Goal: Transaction & Acquisition: Purchase product/service

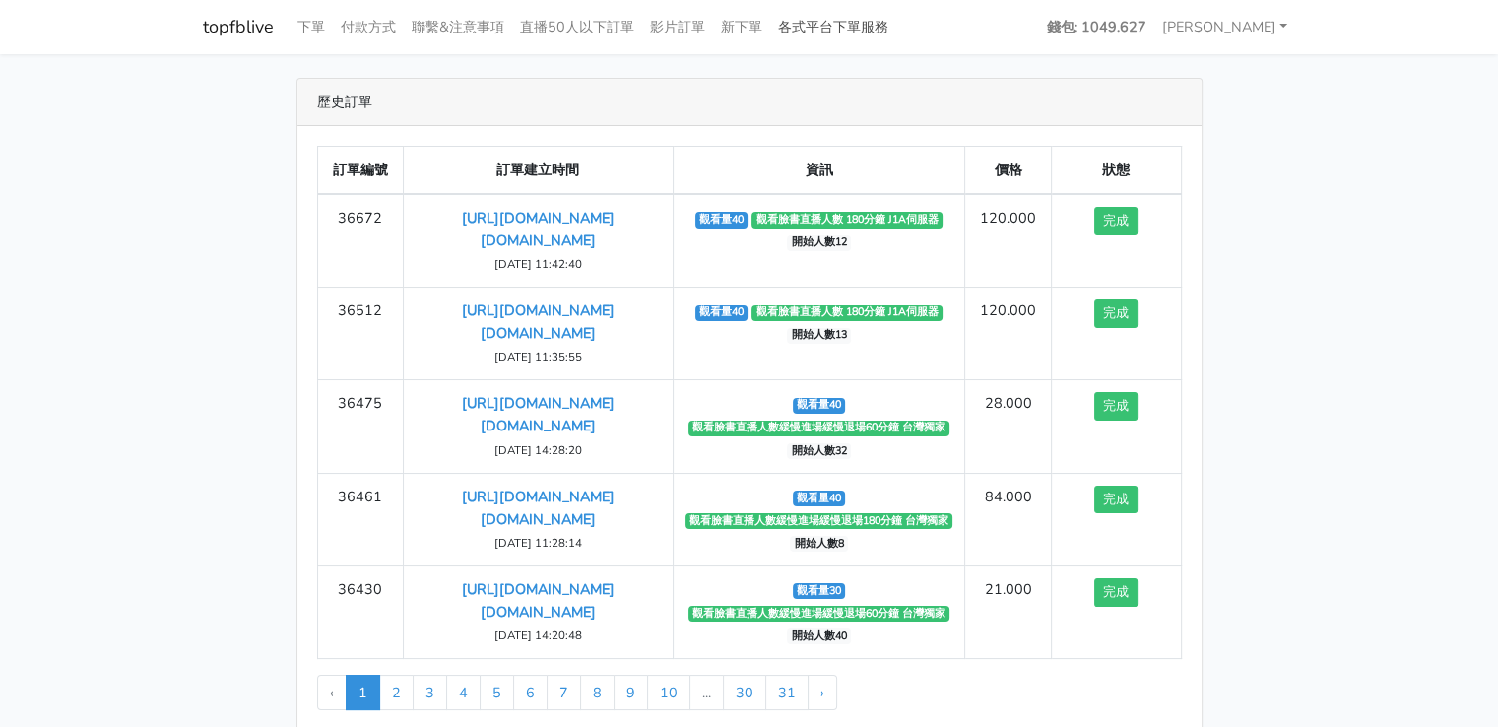
click at [807, 29] on link "各式平台下單服務" at bounding box center [833, 27] width 126 height 38
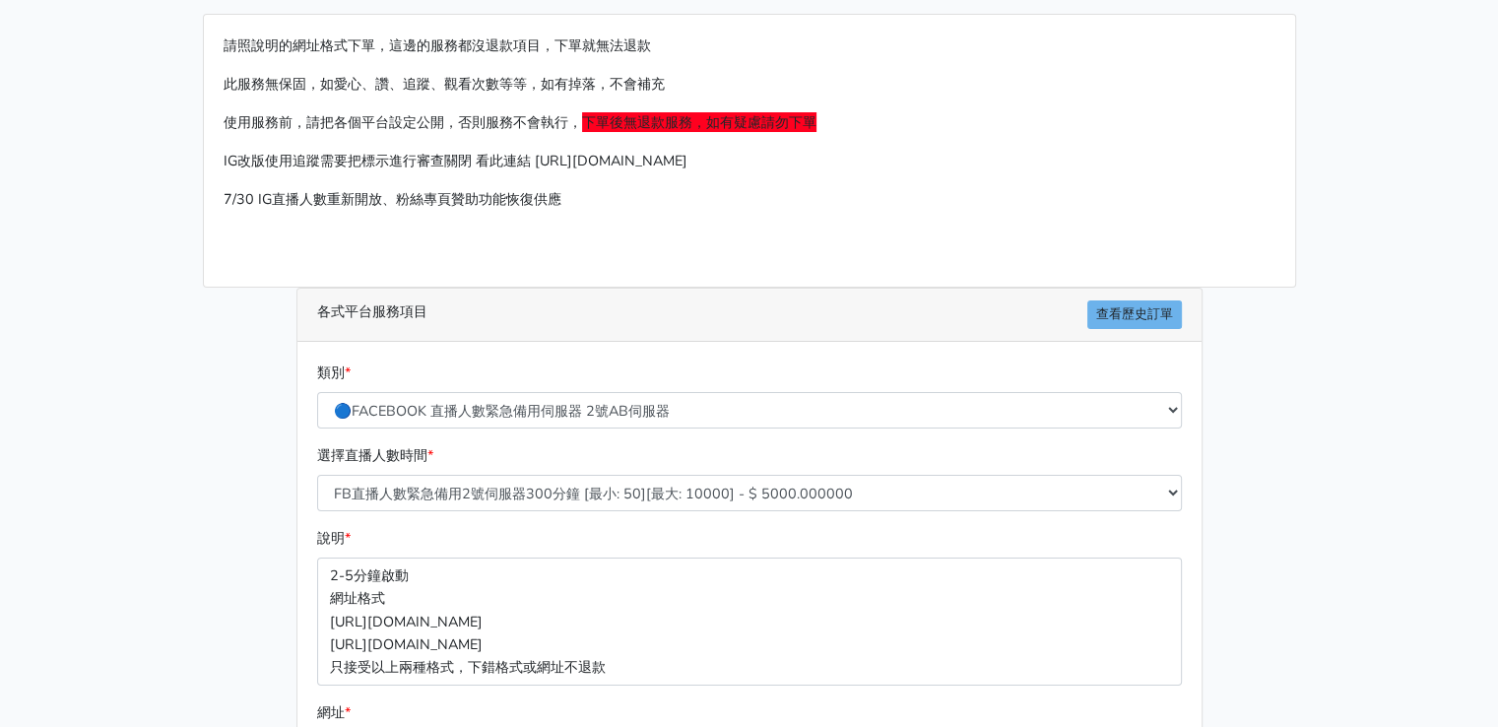
scroll to position [98, 0]
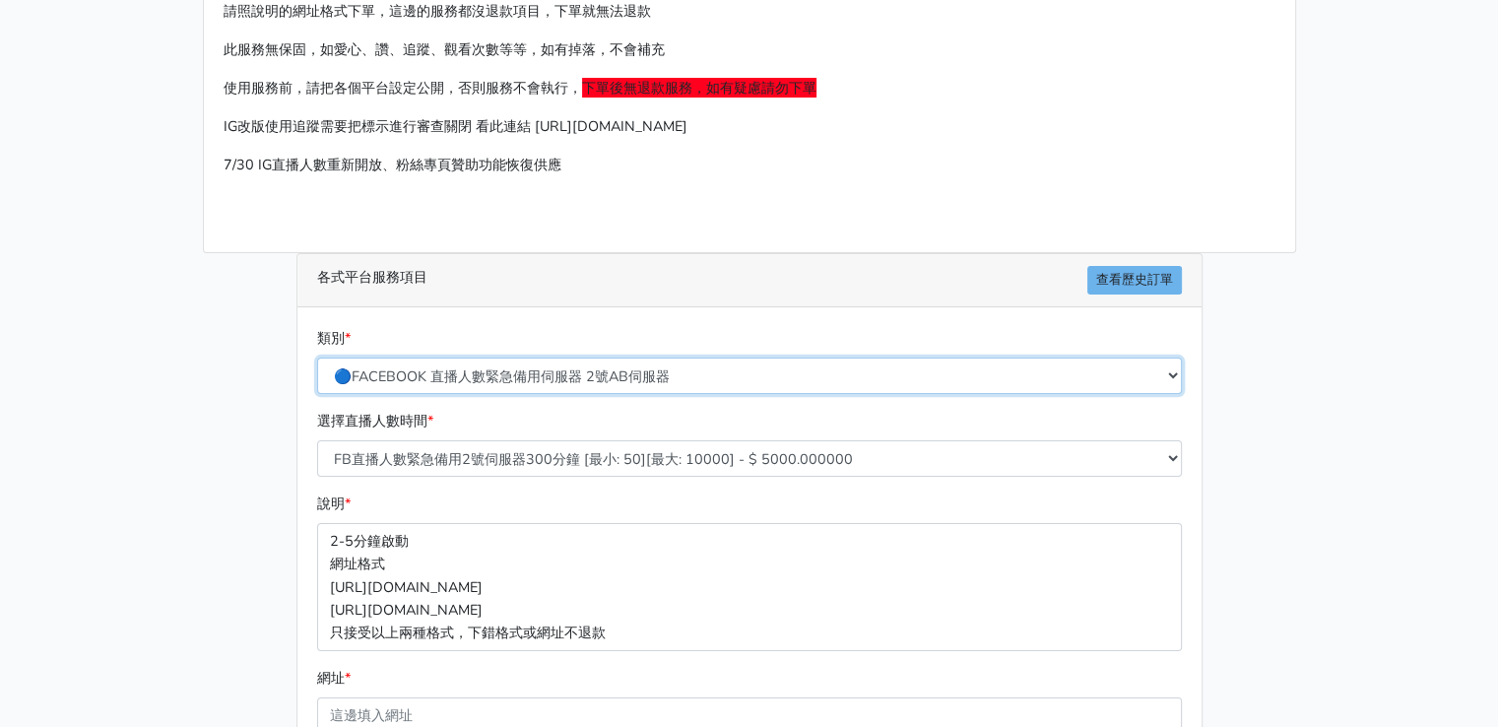
click at [423, 386] on select "🔵FACEBOOK 直播人數緊急備用伺服器 2號AB伺服器 🔵FACEBOOK 網軍專用貼文留言 安全保密 🔵FACEBOOK 直播人數緊急備用伺服器 J1 …" at bounding box center [749, 375] width 864 height 36
select select "🔵FACEBOOK 直播人數伺服器 自然增加人數 J1A伺服器"
click at [317, 357] on select "🔵FACEBOOK 直播人數緊急備用伺服器 2號AB伺服器 🔵FACEBOOK 網軍專用貼文留言 安全保密 🔵FACEBOOK 直播人數緊急備用伺服器 J1 …" at bounding box center [749, 375] width 864 height 36
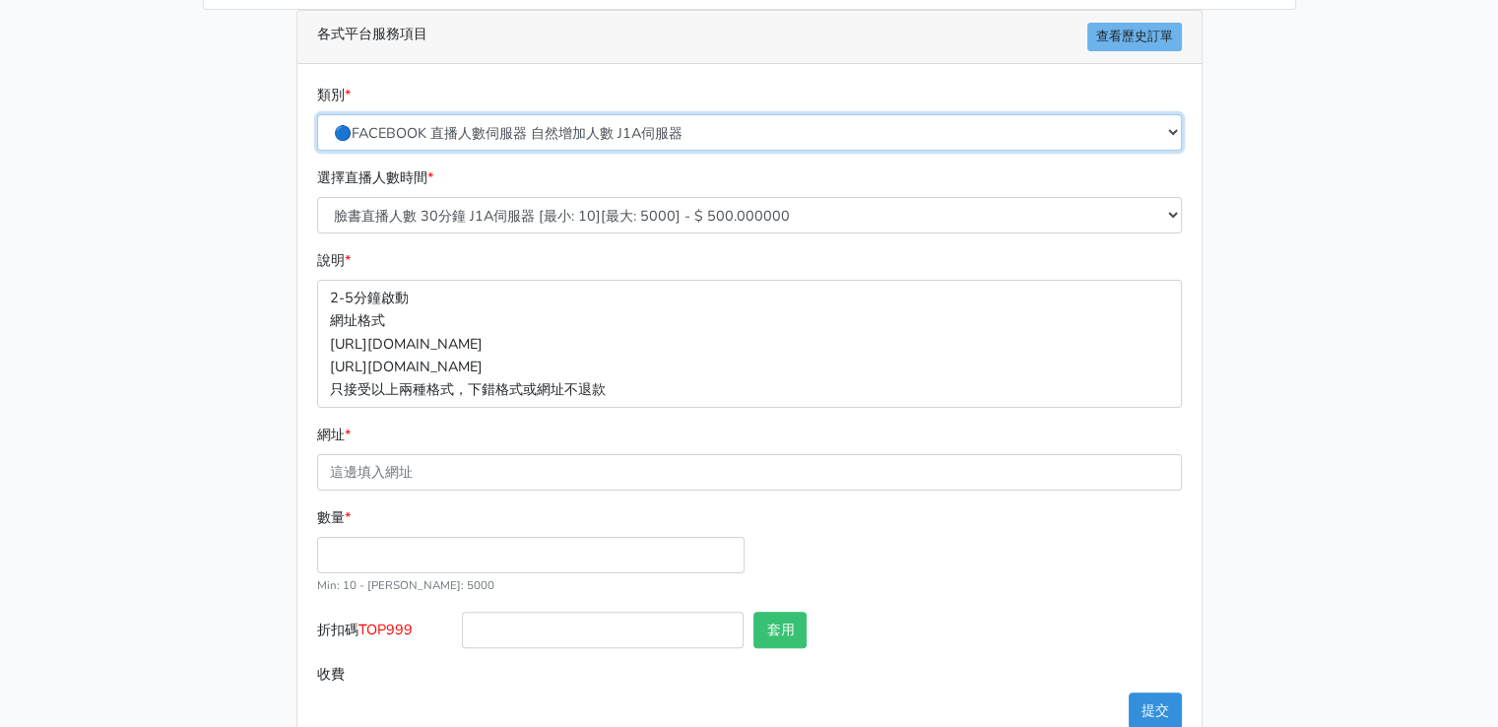
scroll to position [386, 0]
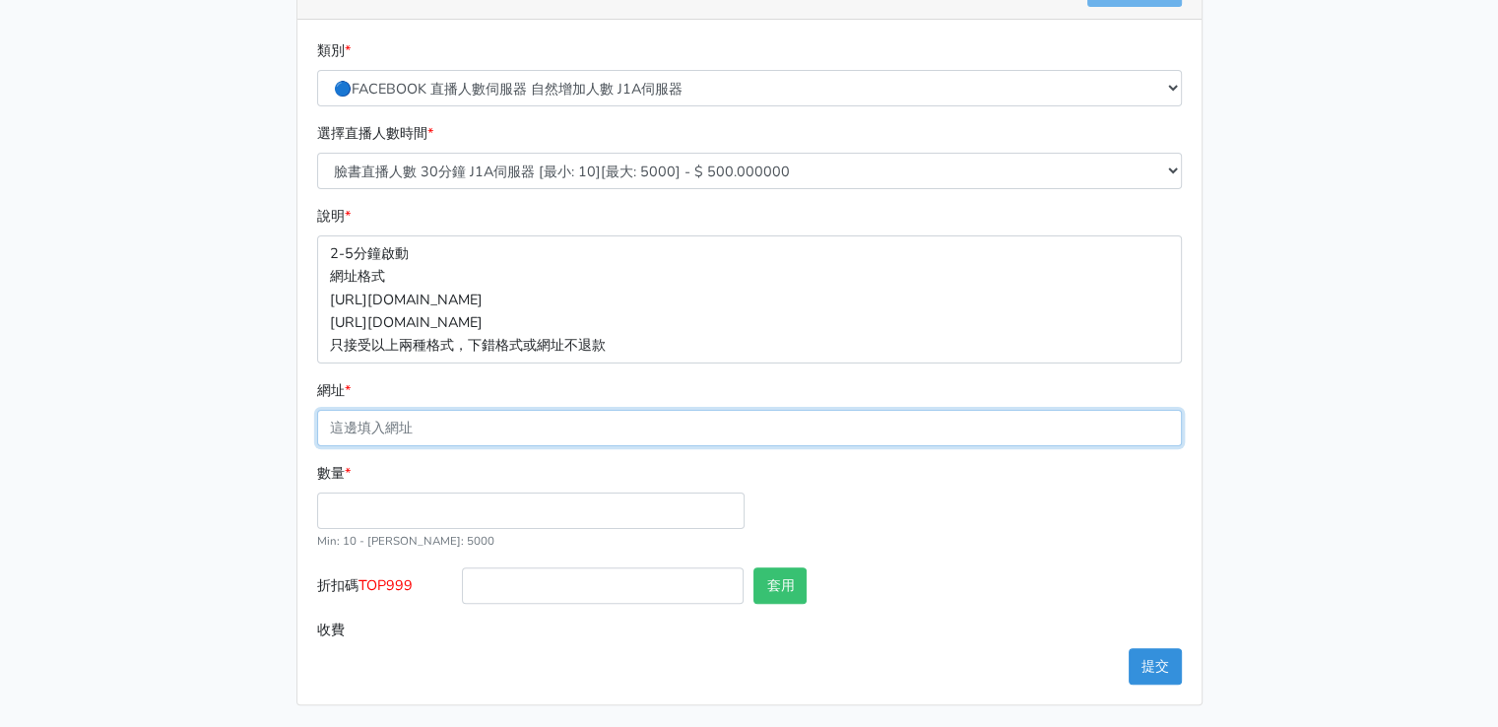
click at [441, 418] on input "網址 *" at bounding box center [749, 428] width 864 height 36
paste input "[URL][DOMAIN_NAME][DOMAIN_NAME]"
type input "[URL][DOMAIN_NAME][DOMAIN_NAME]"
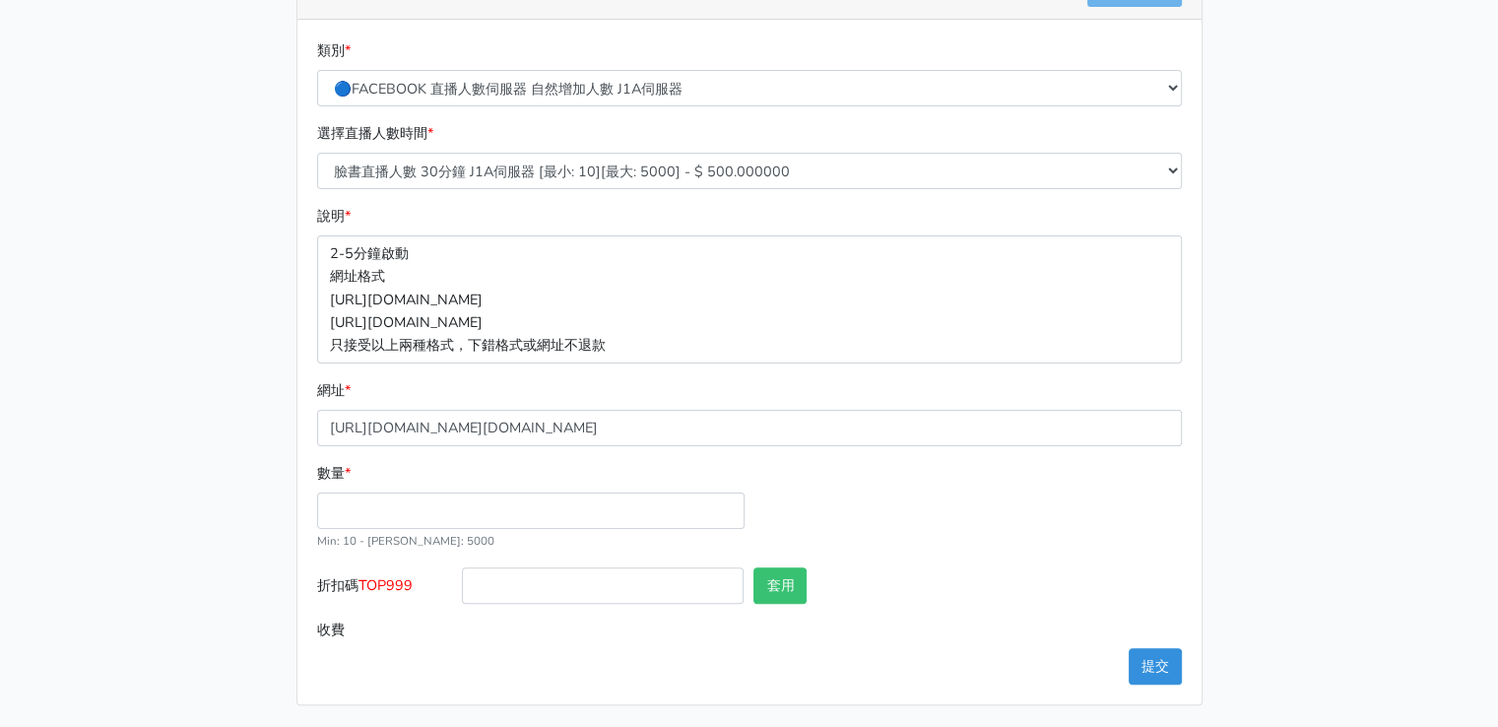
click at [378, 488] on div "數量 * Min: 10 - [PERSON_NAME]: 5000" at bounding box center [530, 507] width 437 height 90
click at [378, 494] on input "數量 *" at bounding box center [530, 510] width 427 height 36
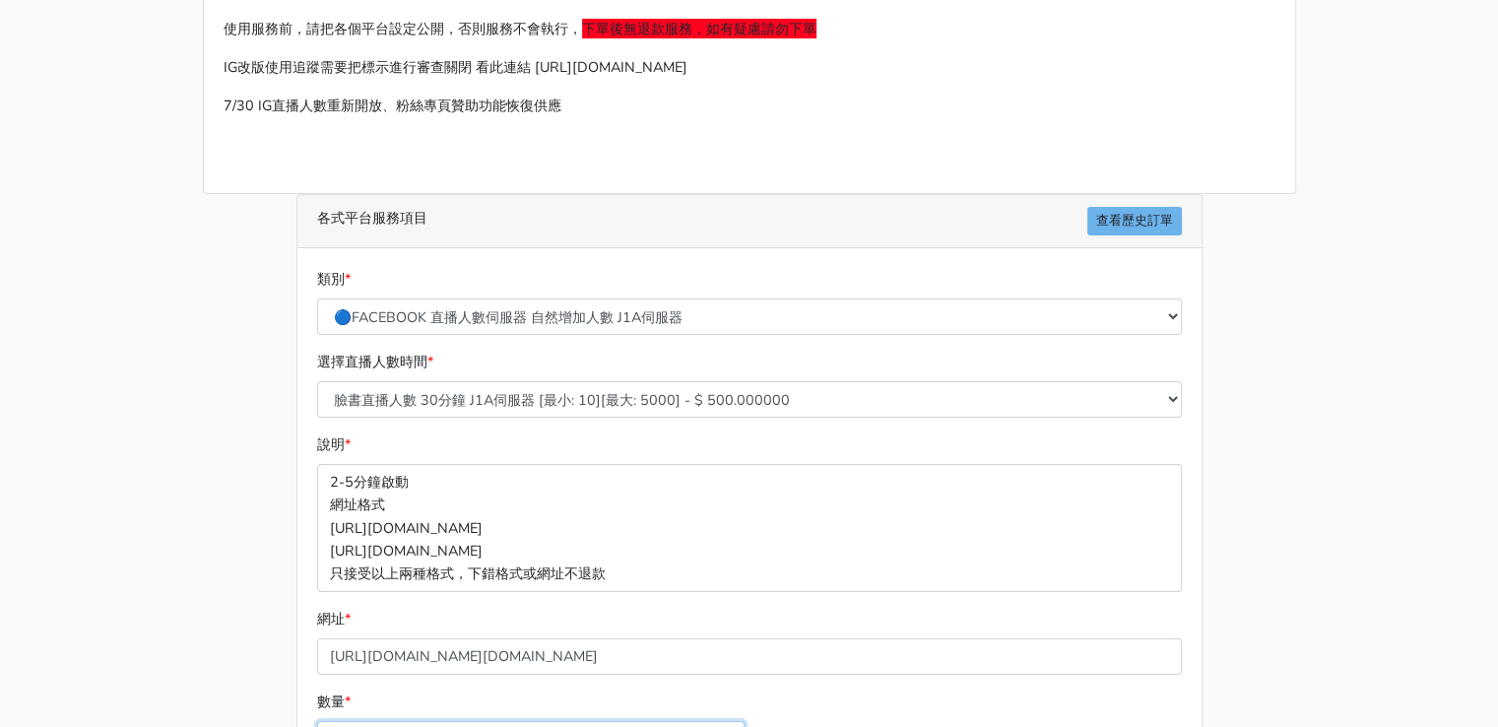
scroll to position [189, 0]
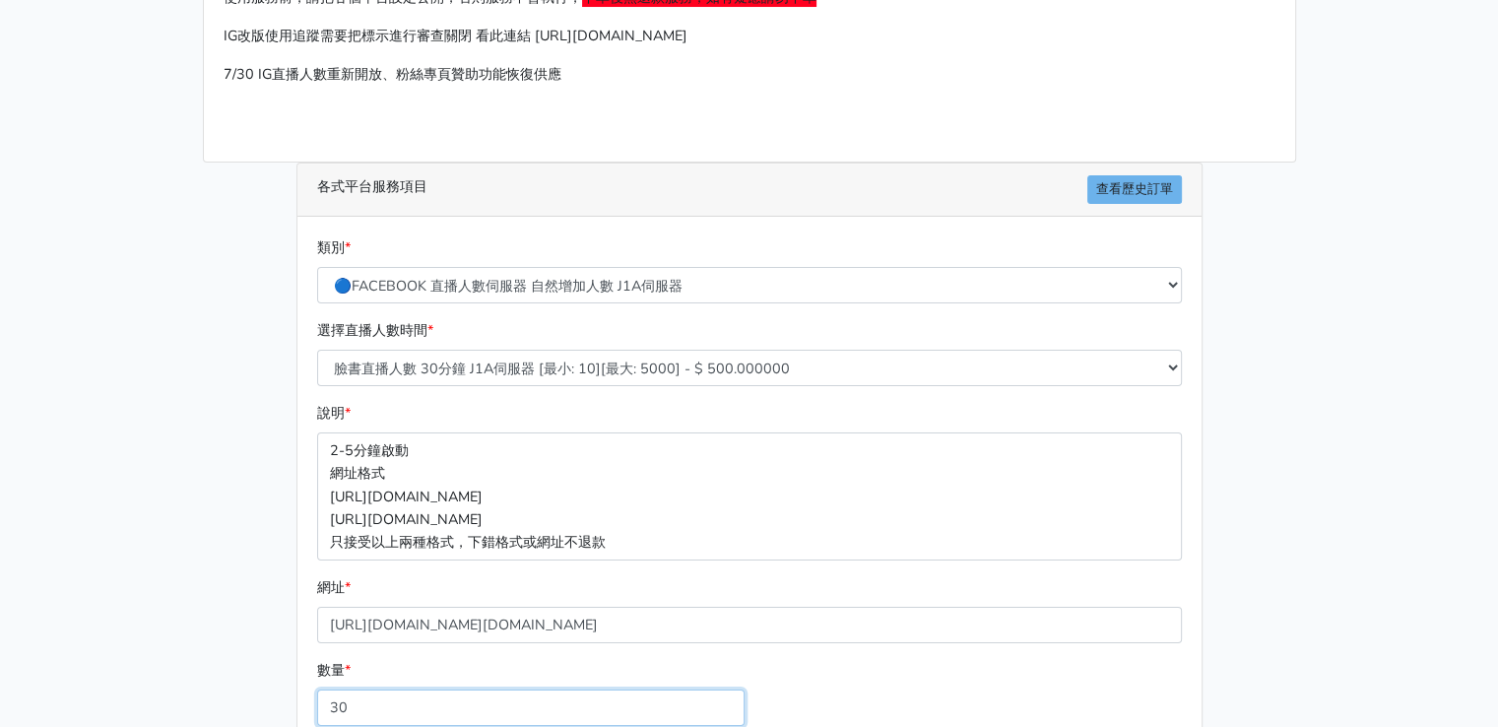
type input "30"
type input "15.000"
click at [556, 425] on div "說明 * 2-5分鐘啟動 網址格式 https://www.facebook.com/1000830119985/videos/2214366008285 h…" at bounding box center [749, 481] width 874 height 158
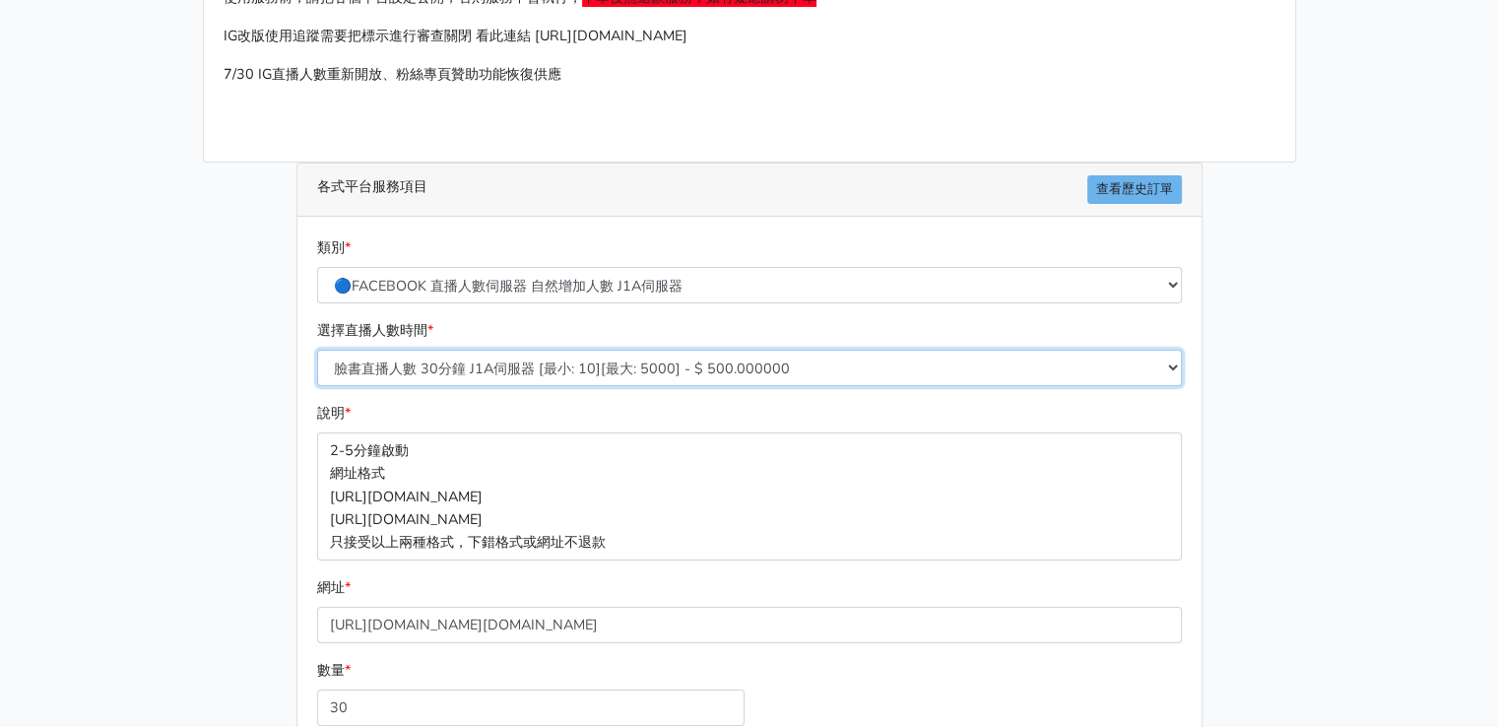
click at [579, 367] on select "臉書直播人數 30分鐘 J1A伺服器 [最小: 10][最大: 5000] - $ 500.000000 臉書直播人數 60分鐘 J1A伺服器 [最小: 10…" at bounding box center [749, 368] width 864 height 36
click at [738, 313] on div "類別 * 🔵FACEBOOK 直播人數緊急備用伺服器 2號AB伺服器 🔵FACEBOOK 網軍專用貼文留言 安全保密 🔵FACEBOOK 直播人數緊急備用伺服…" at bounding box center [749, 277] width 874 height 83
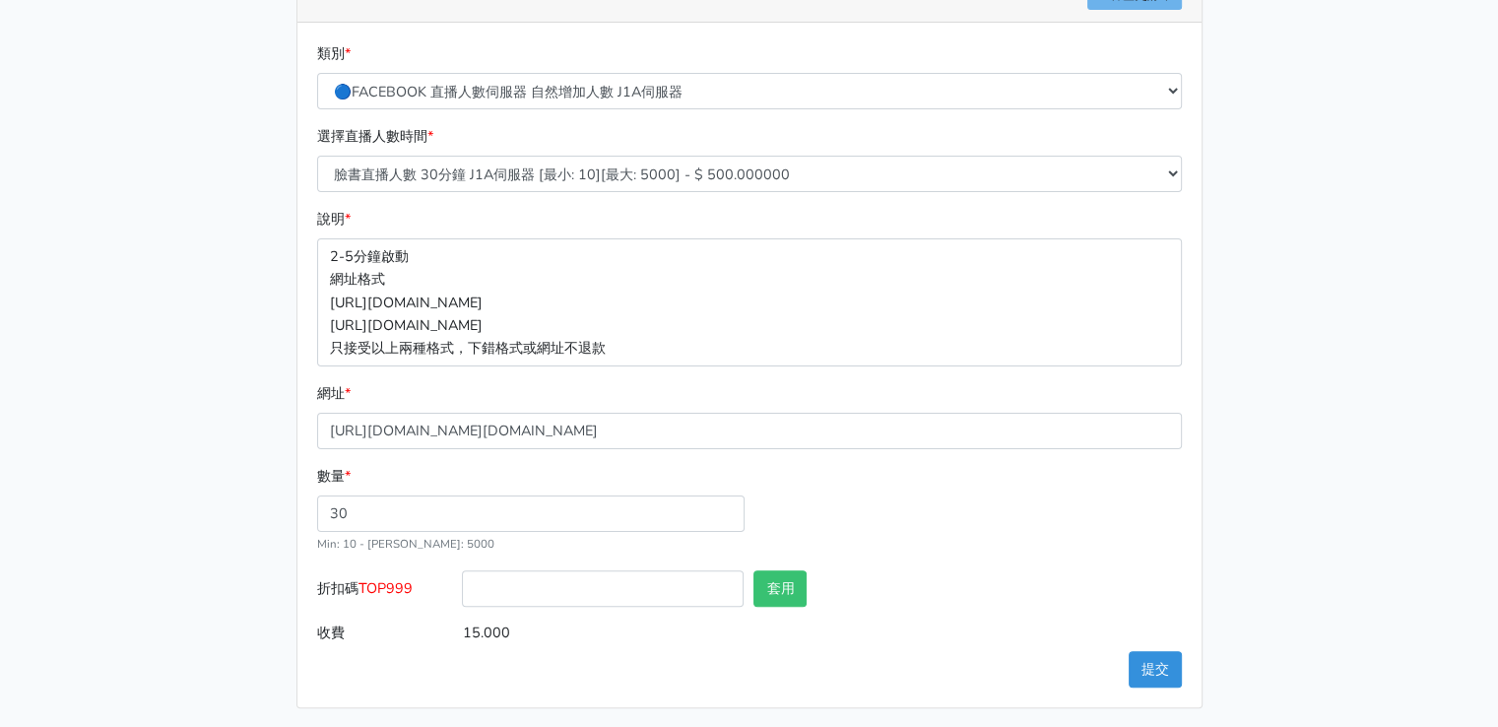
scroll to position [386, 0]
drag, startPoint x: 363, startPoint y: 511, endPoint x: 295, endPoint y: 506, distance: 68.1
click at [297, 506] on div "類別 * 🔵FACEBOOK 直播人數緊急備用伺服器 2號AB伺服器 🔵FACEBOOK 網軍專用貼文留言 安全保密 🔵FACEBOOK 直播人數緊急備用伺服…" at bounding box center [749, 362] width 904 height 684
drag, startPoint x: 583, startPoint y: 512, endPoint x: 315, endPoint y: 484, distance: 269.2
click at [315, 484] on div "數量 * 40 Min: 10 - Max: 5000" at bounding box center [530, 507] width 437 height 90
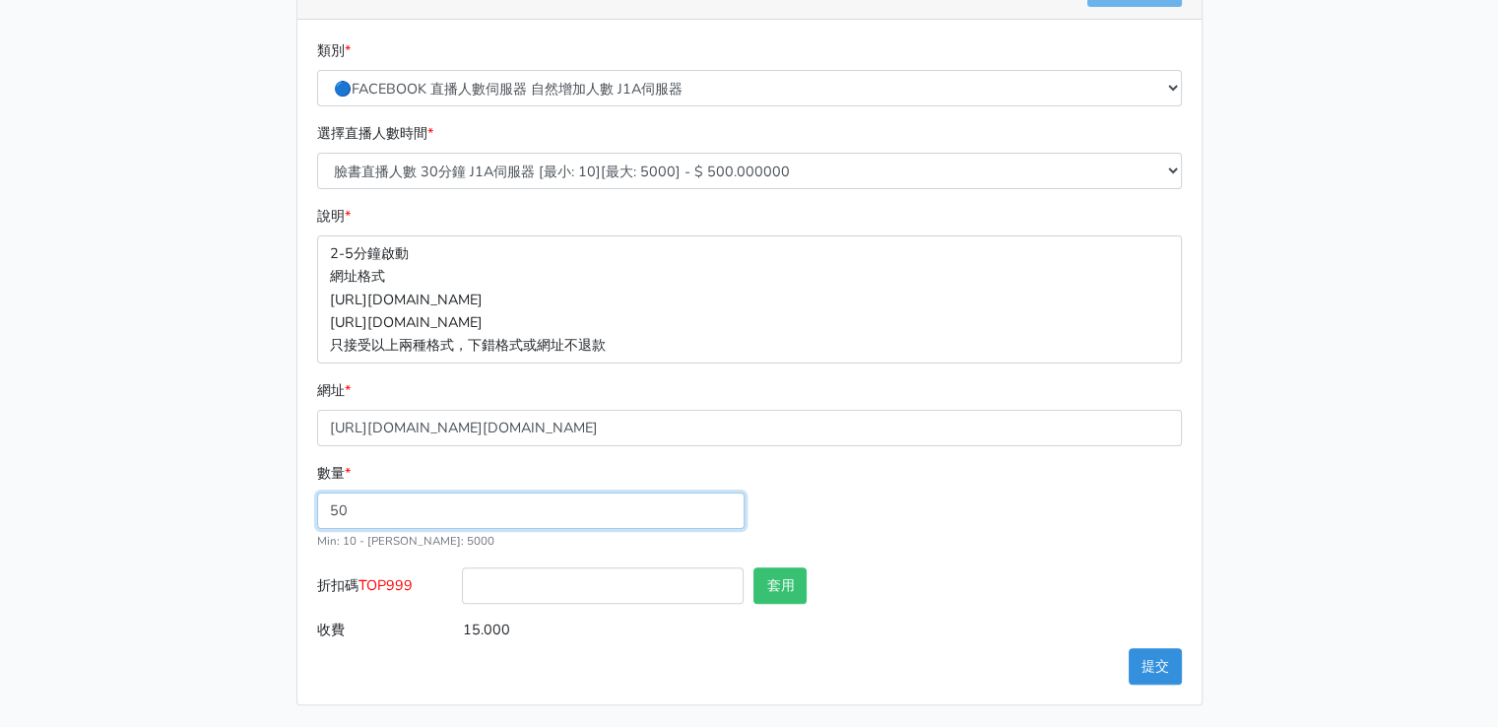
type input "50"
type input "25.000"
click at [841, 516] on div "數量 * 50 Min: 10 - Max: 5000" at bounding box center [749, 514] width 874 height 105
drag, startPoint x: 374, startPoint y: 516, endPoint x: 315, endPoint y: 505, distance: 60.1
click at [315, 505] on div "數量 * 50 Min: 10 - Max: 5000" at bounding box center [530, 507] width 437 height 90
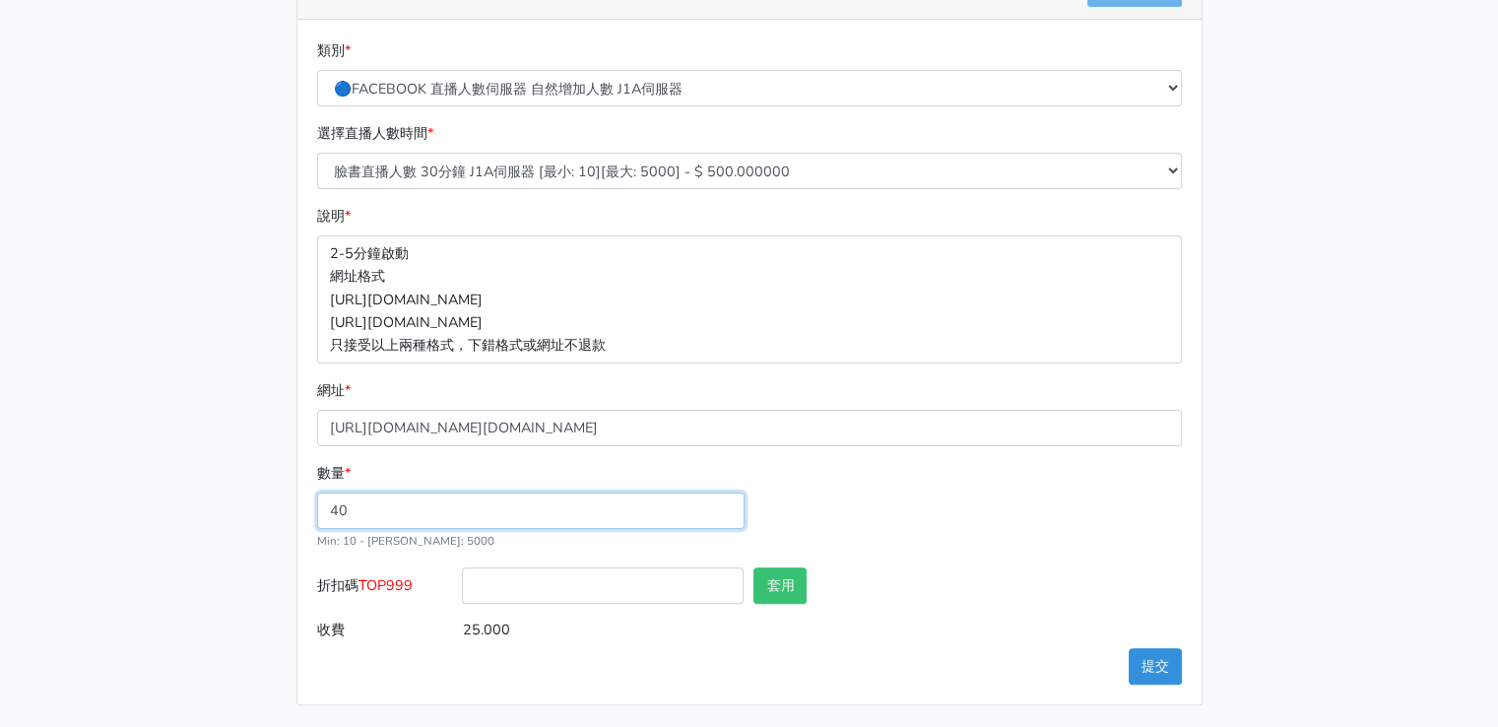
type input "40"
type input "20.000"
click at [793, 519] on div "數量 * 40 Min: 10 - Max: 5000" at bounding box center [749, 514] width 874 height 105
click at [888, 540] on div "數量 * 40 Min: 10 - Max: 5000" at bounding box center [749, 514] width 874 height 105
drag, startPoint x: 410, startPoint y: 514, endPoint x: 301, endPoint y: 515, distance: 108.3
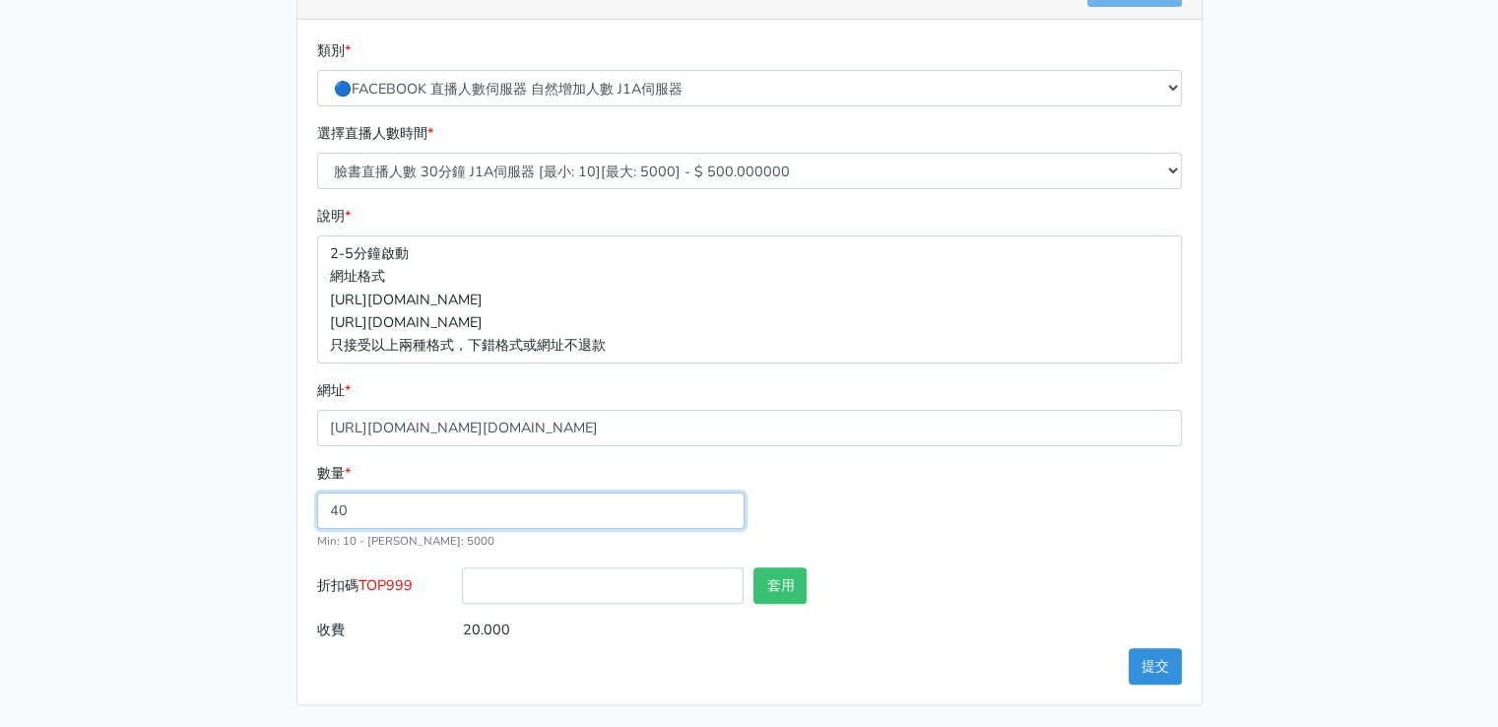
click at [301, 515] on div "類別 * 🔵FACEBOOK 直播人數緊急備用伺服器 2號AB伺服器 🔵FACEBOOK 網軍專用貼文留言 安全保密 🔵FACEBOOK 直播人數緊急備用伺服…" at bounding box center [749, 362] width 904 height 684
type input "50"
type input "25.000"
click at [897, 528] on div "數量 * 50 Min: 10 - Max: 5000" at bounding box center [749, 514] width 874 height 105
click at [1150, 663] on button "提交" at bounding box center [1154, 666] width 53 height 36
